Goal: Navigation & Orientation: Find specific page/section

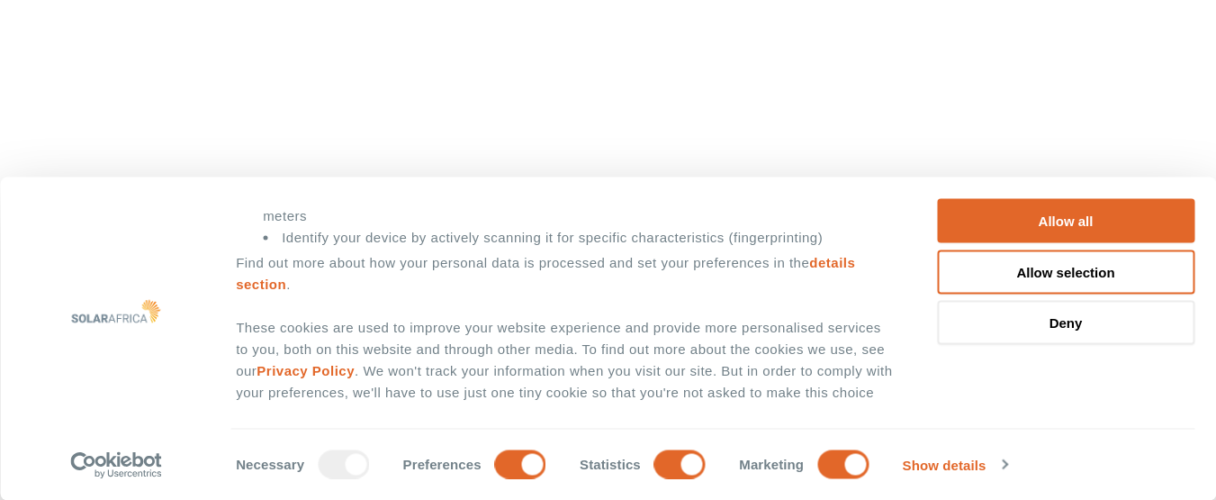
scroll to position [360, 0]
click at [996, 467] on link "Show details" at bounding box center [955, 464] width 104 height 27
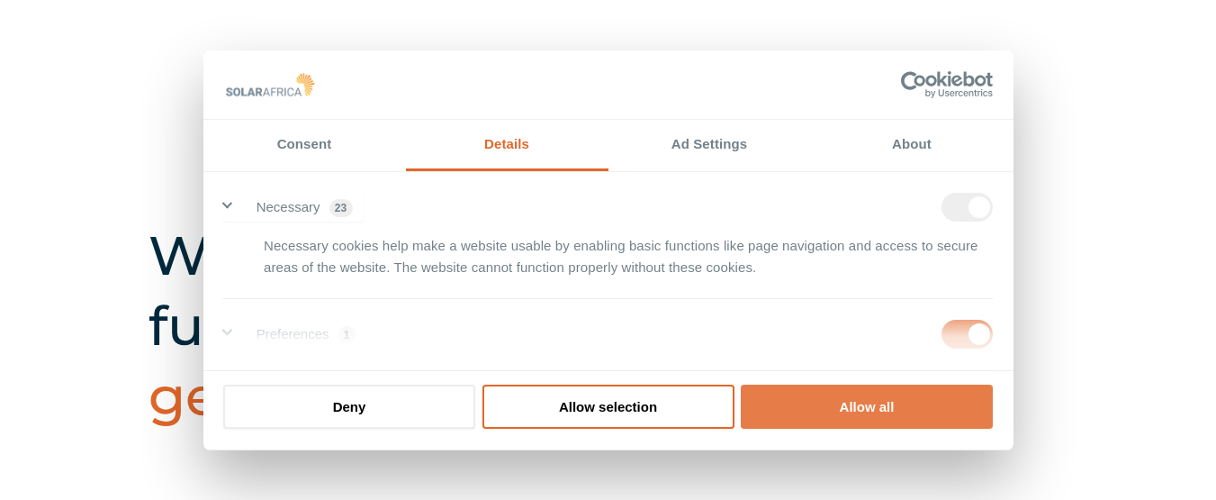
click at [878, 422] on button "Allow all" at bounding box center [867, 406] width 252 height 44
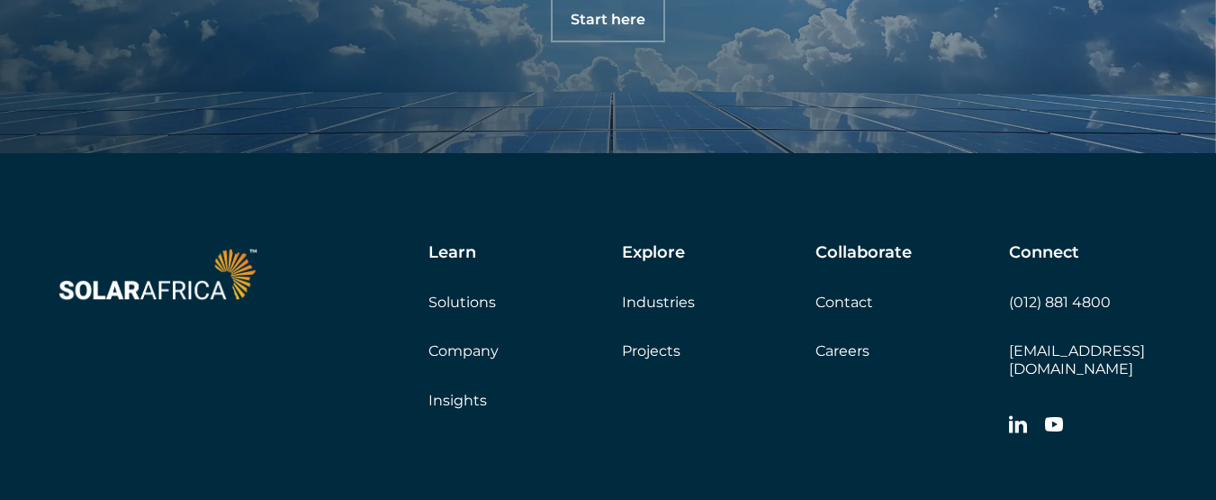
scroll to position [5850, 0]
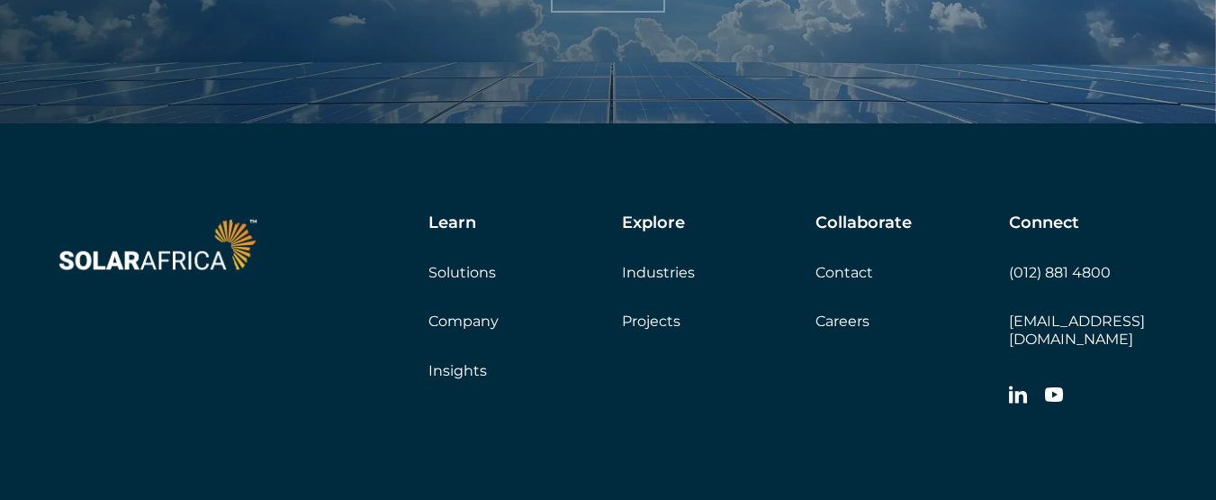
click at [462, 320] on link "Company" at bounding box center [463, 320] width 70 height 17
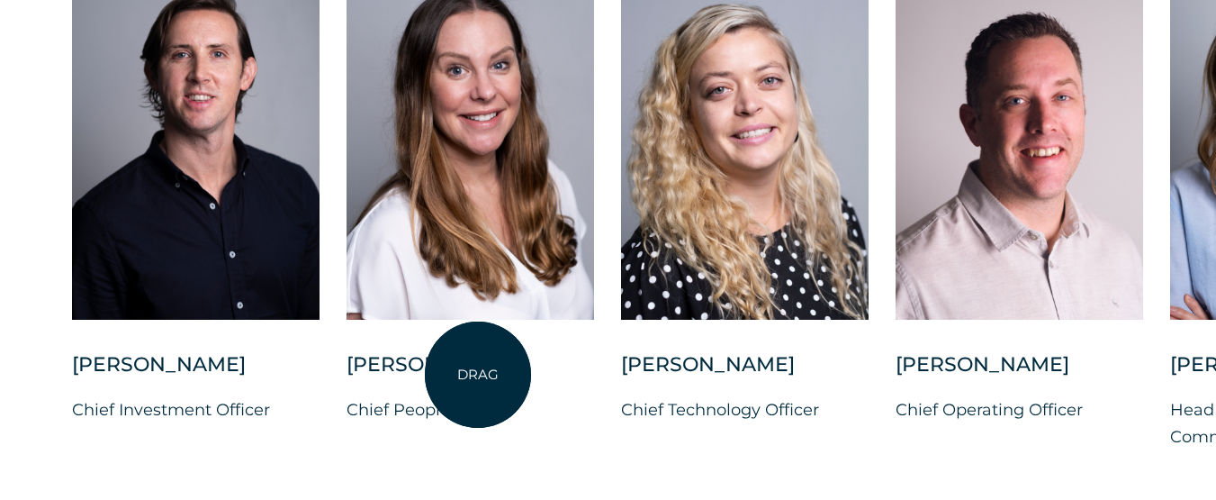
scroll to position [4590, 0]
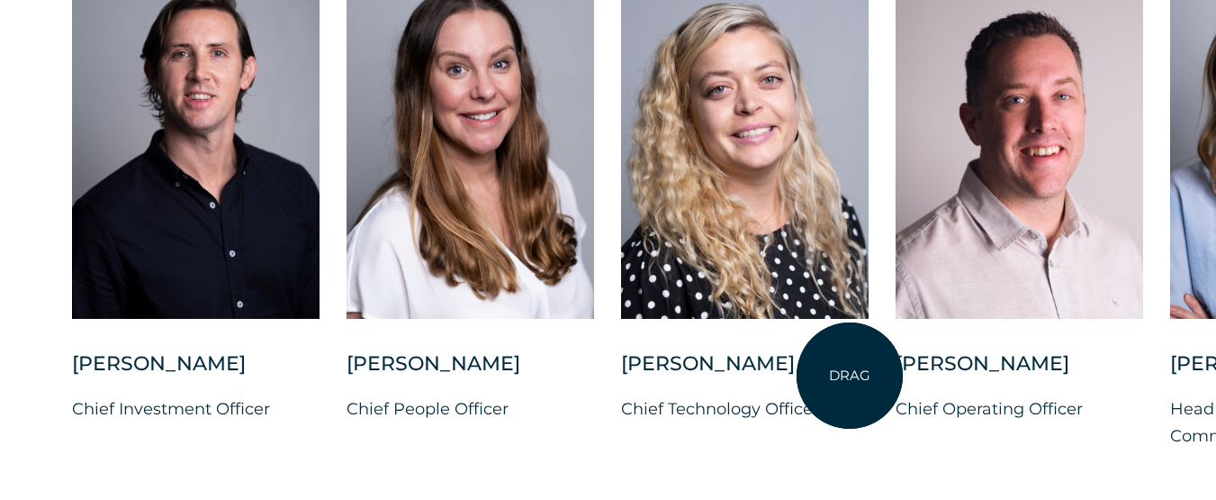
click at [850, 350] on div at bounding box center [745, 155] width 248 height 390
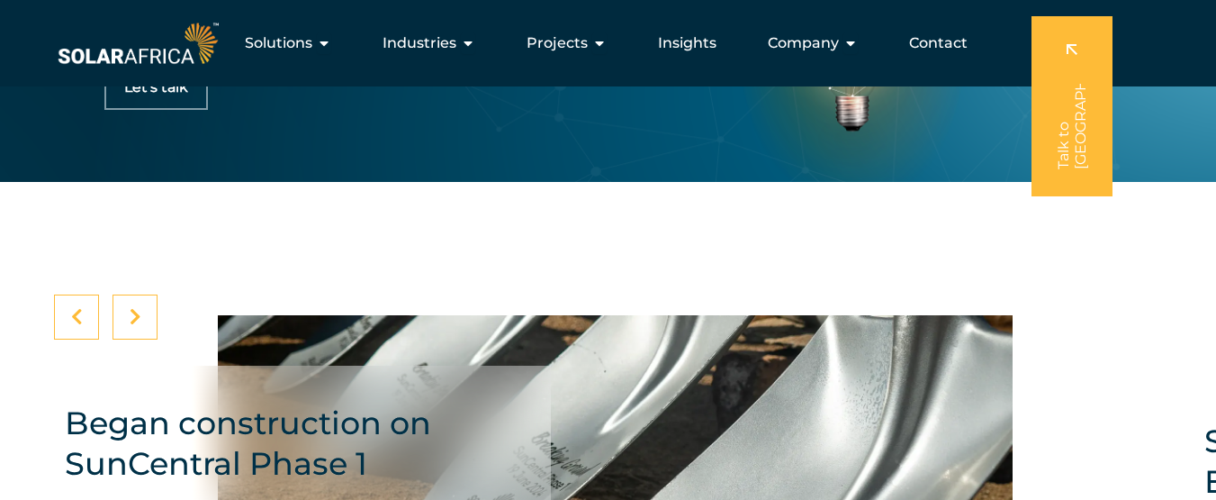
scroll to position [5580, 0]
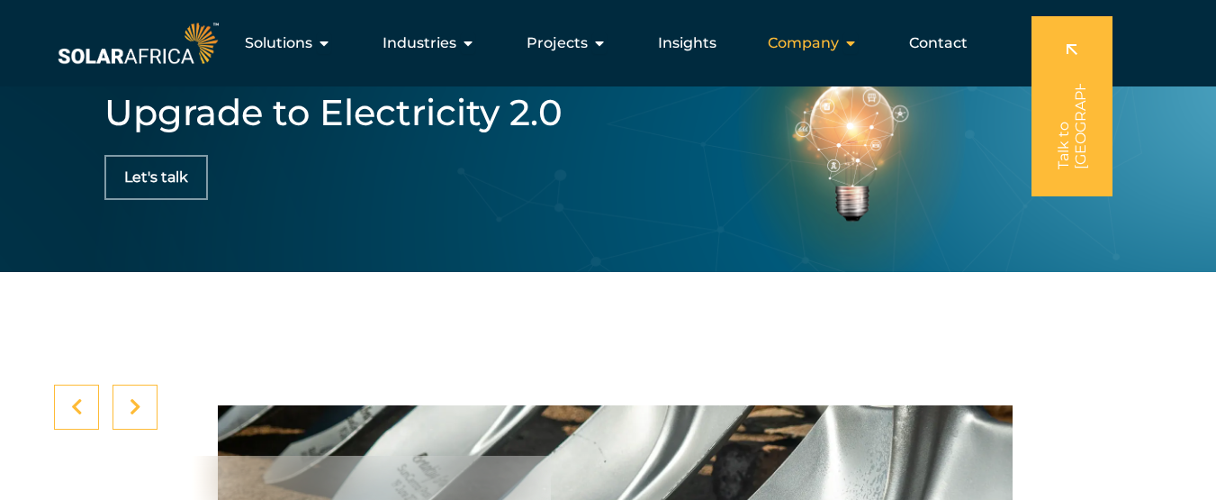
click at [829, 47] on span "Company" at bounding box center [803, 43] width 71 height 22
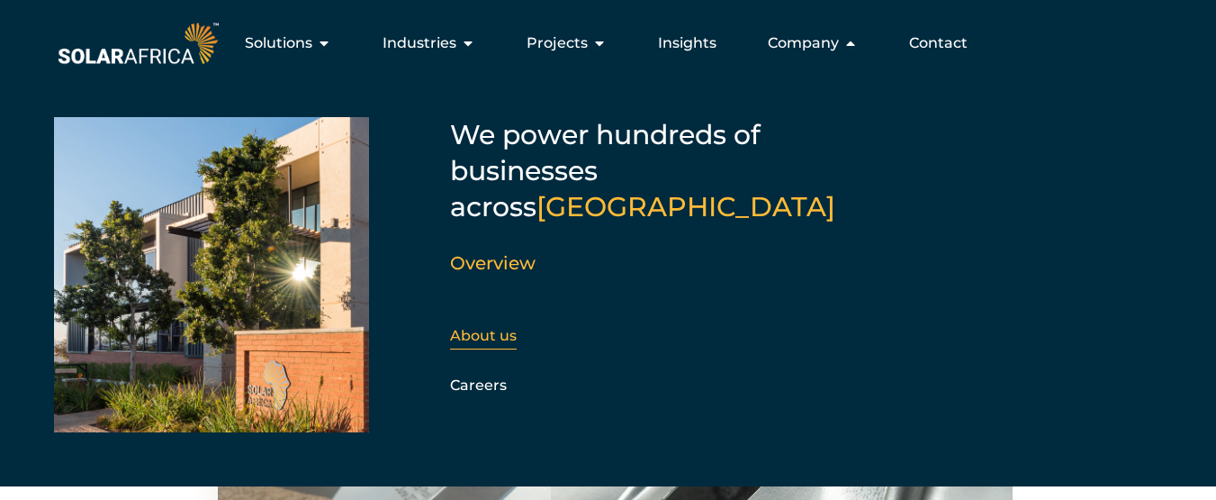
click at [495, 327] on link "About us" at bounding box center [483, 335] width 67 height 17
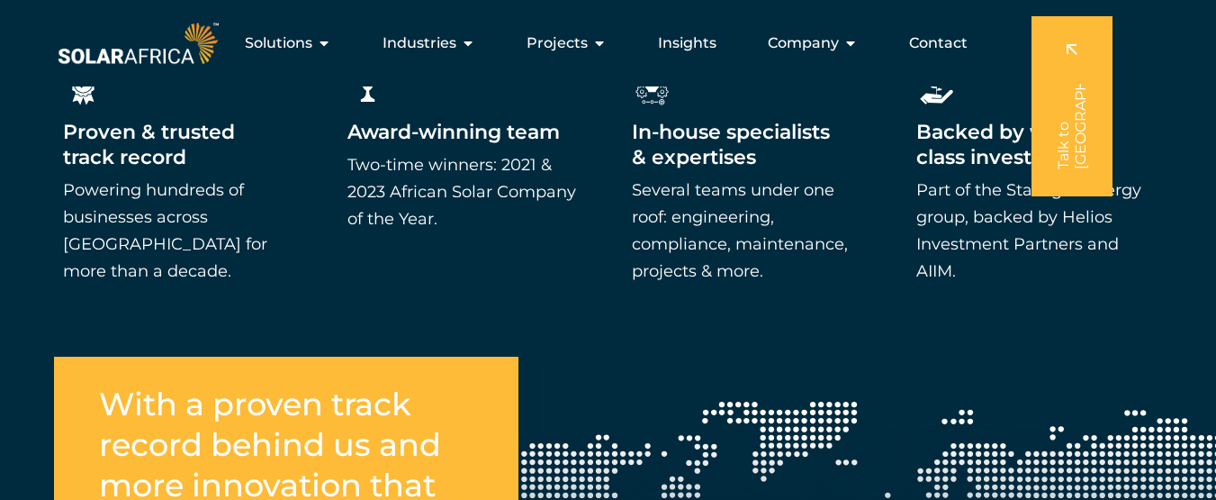
scroll to position [2790, 0]
